Goal: Task Accomplishment & Management: Use online tool/utility

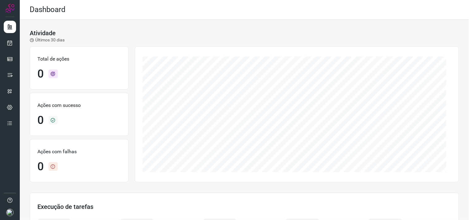
click at [2, 43] on div at bounding box center [10, 110] width 20 height 220
click at [18, 45] on div at bounding box center [10, 110] width 20 height 220
click at [12, 40] on icon at bounding box center [10, 43] width 6 height 6
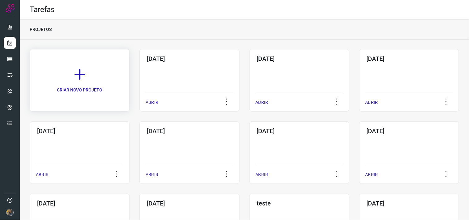
click at [96, 83] on link "CRIAR NOVO PROJETO" at bounding box center [80, 80] width 100 height 62
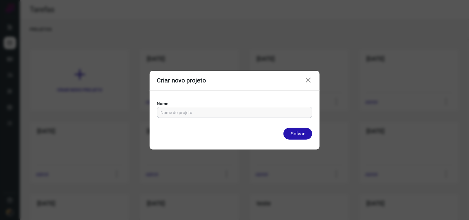
click at [184, 111] on input "text" at bounding box center [235, 112] width 148 height 11
type input "19/09/2025"
click at [283, 128] on button "Salvar" at bounding box center [297, 134] width 29 height 12
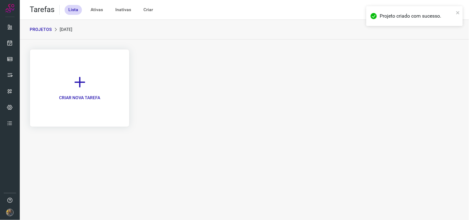
click at [84, 76] on icon at bounding box center [80, 82] width 14 height 14
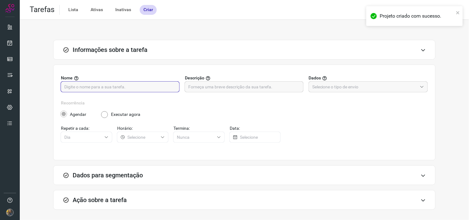
click at [132, 90] on input "text" at bounding box center [120, 87] width 112 height 11
type input "f"
type input "FUTURO - 5252"
click at [222, 76] on label "Descrição" at bounding box center [244, 78] width 119 height 6
click at [227, 83] on input "text" at bounding box center [244, 87] width 112 height 11
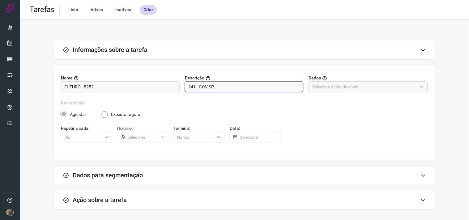
type input "241 - GOV SP"
click at [321, 91] on input "text" at bounding box center [364, 87] width 105 height 11
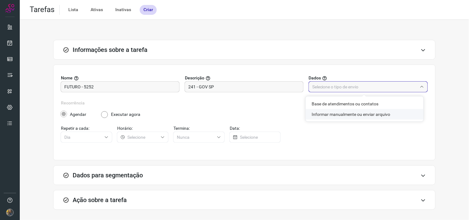
drag, startPoint x: 332, startPoint y: 114, endPoint x: 323, endPoint y: 115, distance: 8.7
click at [332, 115] on li "Informar manualmente ou enviar arquivo" at bounding box center [365, 114] width 118 height 11
type input "Informar manualmente ou enviar arquivo"
radio input "false"
radio input "true"
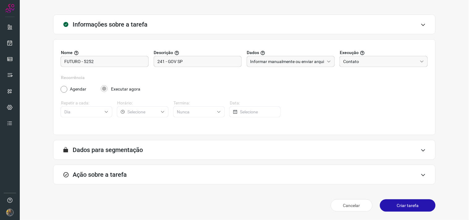
click at [131, 174] on div "Ação sobre a tarefa" at bounding box center [244, 175] width 382 height 20
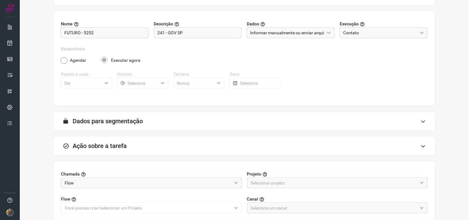
scroll to position [123, 0]
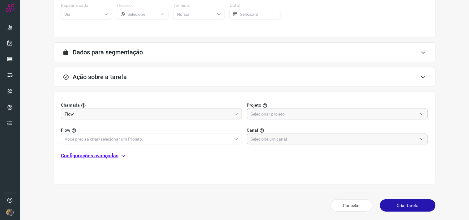
click at [274, 114] on input "text" at bounding box center [334, 114] width 167 height 11
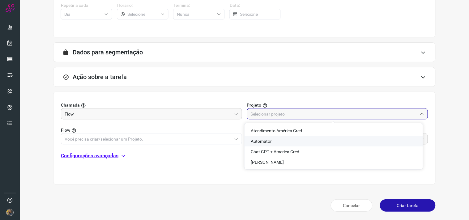
click at [268, 139] on span "Automator" at bounding box center [261, 141] width 21 height 5
type input "Automator"
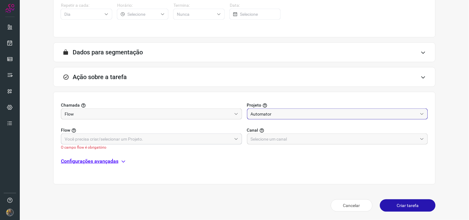
click at [223, 140] on input "text" at bounding box center [148, 139] width 167 height 11
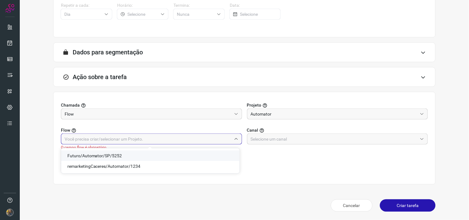
drag, startPoint x: 98, startPoint y: 155, endPoint x: 103, endPoint y: 155, distance: 5.0
click at [98, 155] on span "Futuro/Automator/SP/5252" at bounding box center [94, 155] width 55 height 5
type input "Futuro/Automator/SP/5252"
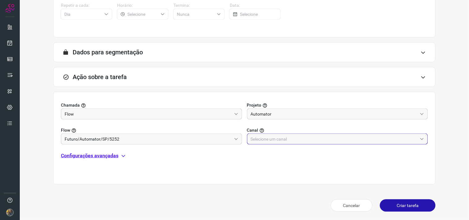
click at [262, 140] on input "text" at bounding box center [334, 139] width 167 height 11
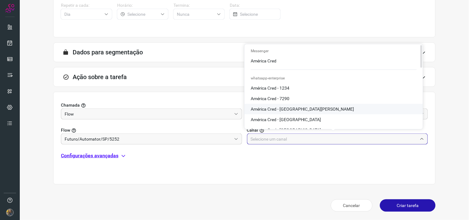
scroll to position [206, 0]
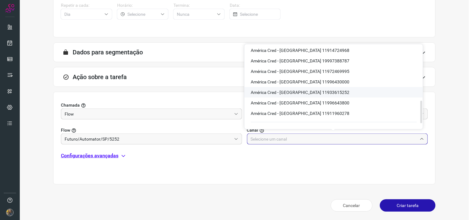
click at [307, 90] on span "América Cred - São Paulo 11933615252" at bounding box center [300, 92] width 99 height 5
type input "América Cred - São Paulo 11933615252"
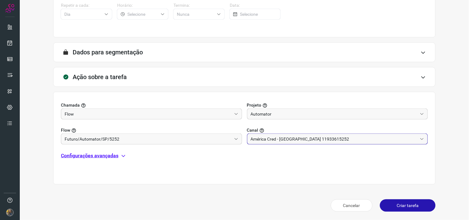
click at [92, 157] on p "Configurações avançadas" at bounding box center [89, 155] width 57 height 7
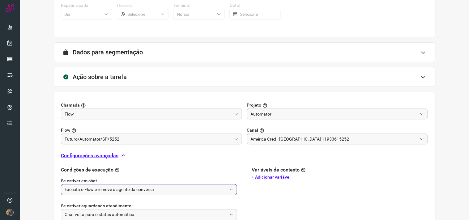
click at [97, 185] on input "Executa o Flow e remove o agente da conversa" at bounding box center [146, 190] width 162 height 11
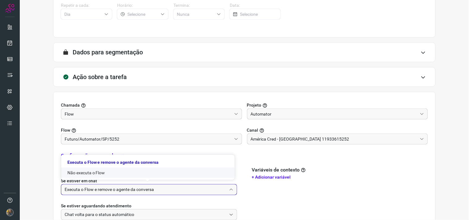
click at [81, 168] on li "Não executa o Flow" at bounding box center [147, 173] width 173 height 11
type input "Não executa o Flow"
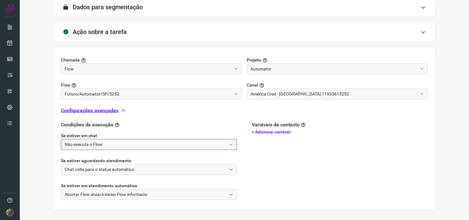
scroll to position [194, 0]
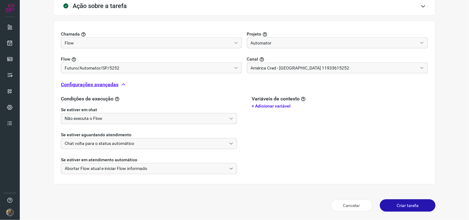
drag, startPoint x: 404, startPoint y: 208, endPoint x: 385, endPoint y: 205, distance: 19.1
click at [402, 198] on button "Criar tarefa" at bounding box center [408, 205] width 56 height 12
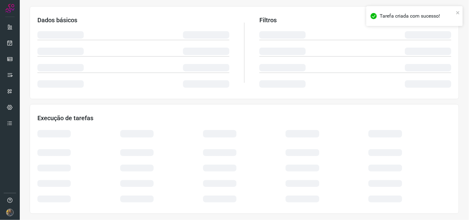
scroll to position [99, 0]
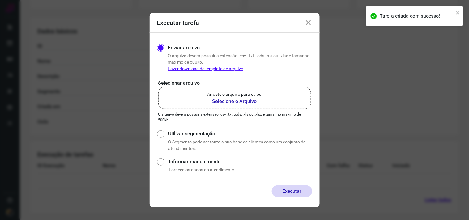
click at [267, 97] on label "Arraste o arquivo para cá ou Selecione o Arquivo" at bounding box center [234, 98] width 153 height 22
click at [0, 0] on input "Arraste o arquivo para cá ou Selecione o Arquivo" at bounding box center [0, 0] width 0 height 0
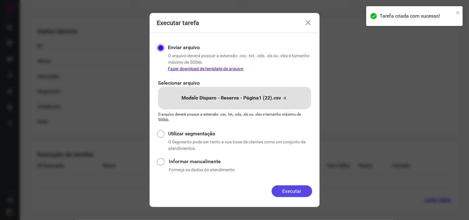
click at [286, 191] on button "Executar" at bounding box center [292, 191] width 40 height 12
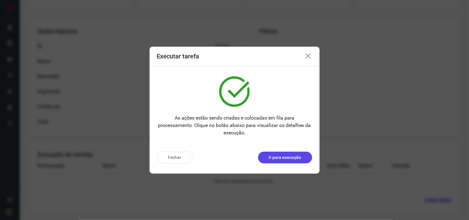
click at [295, 153] on button "Ir para execução" at bounding box center [285, 158] width 54 height 12
